Goal: Find specific page/section: Find specific page/section

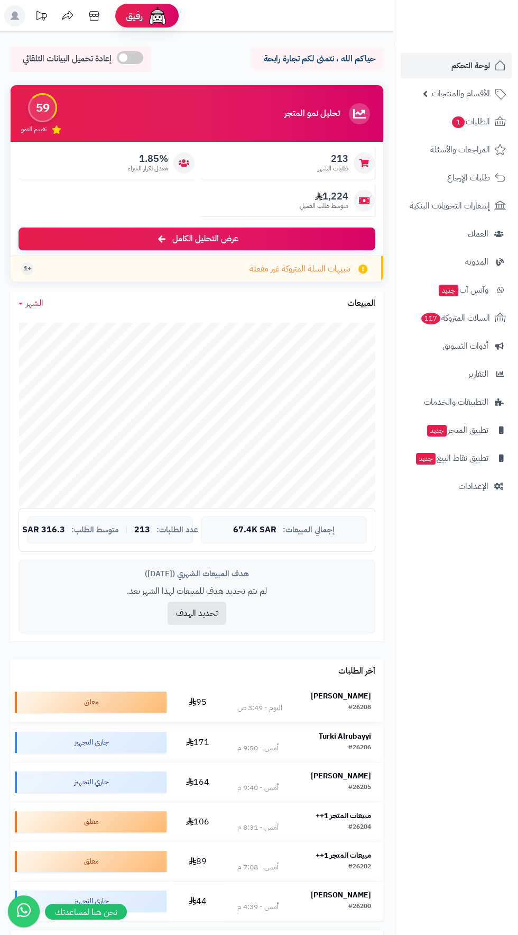
click at [344, 698] on strong "[PERSON_NAME]" at bounding box center [341, 695] width 60 height 11
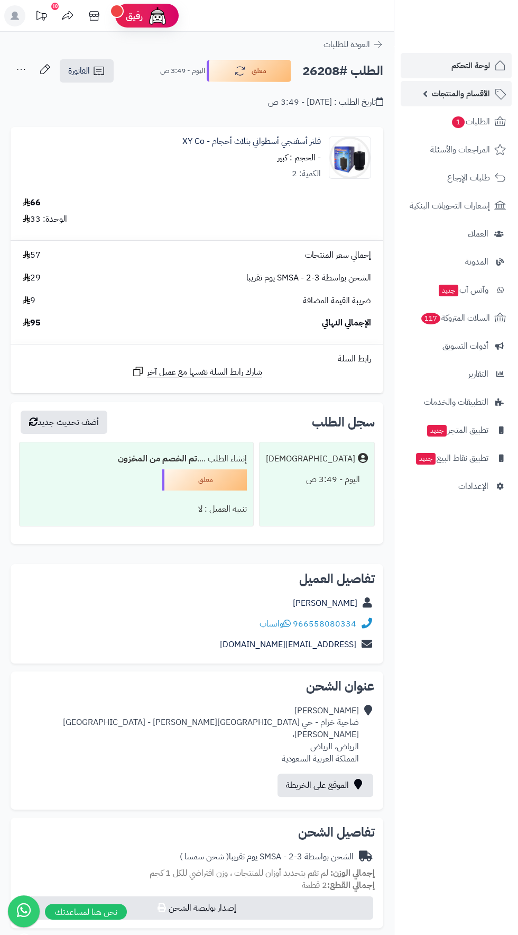
click at [468, 92] on span "الأقسام والمنتجات" at bounding box center [461, 93] width 58 height 15
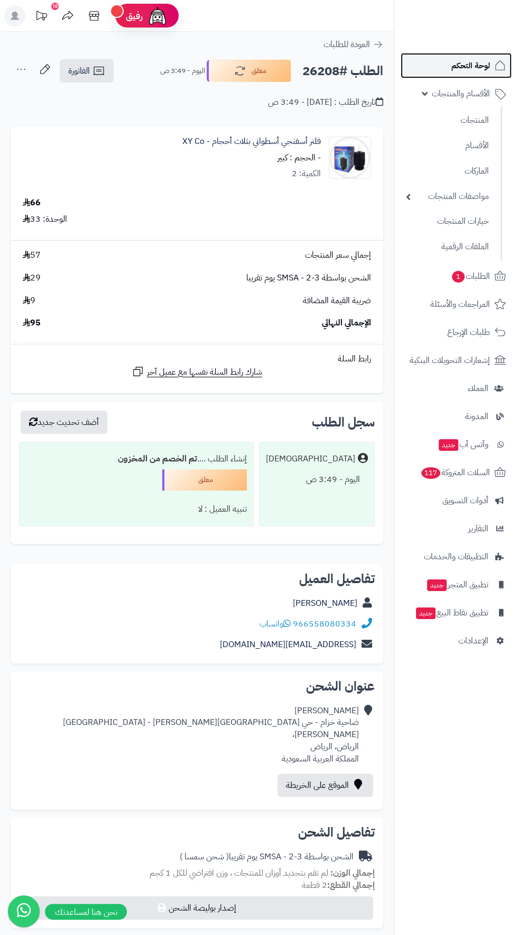
click at [456, 65] on span "لوحة التحكم" at bounding box center [471, 65] width 39 height 15
